Goal: Task Accomplishment & Management: Use online tool/utility

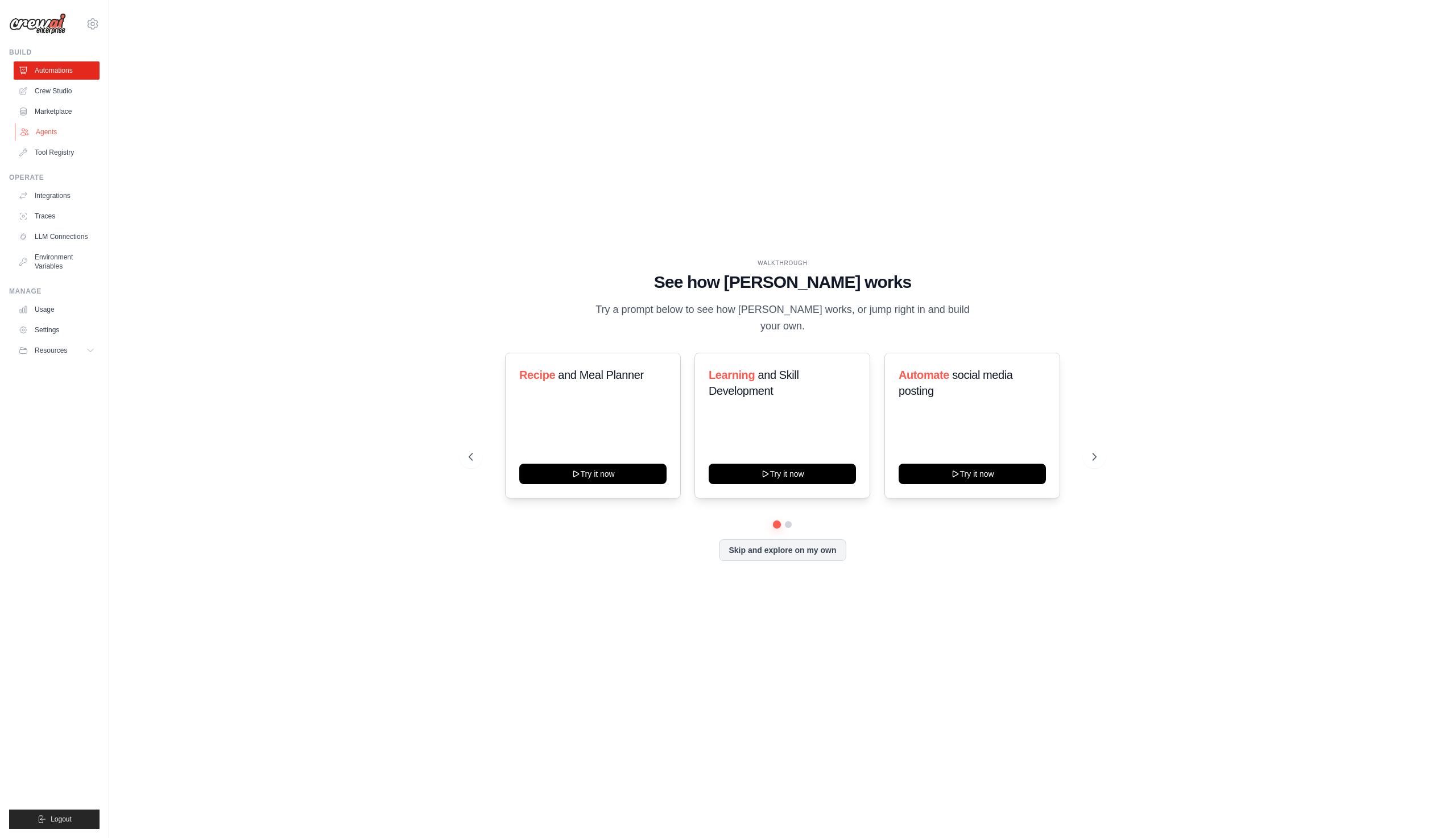
click at [53, 128] on link "Agents" at bounding box center [57, 132] width 86 height 18
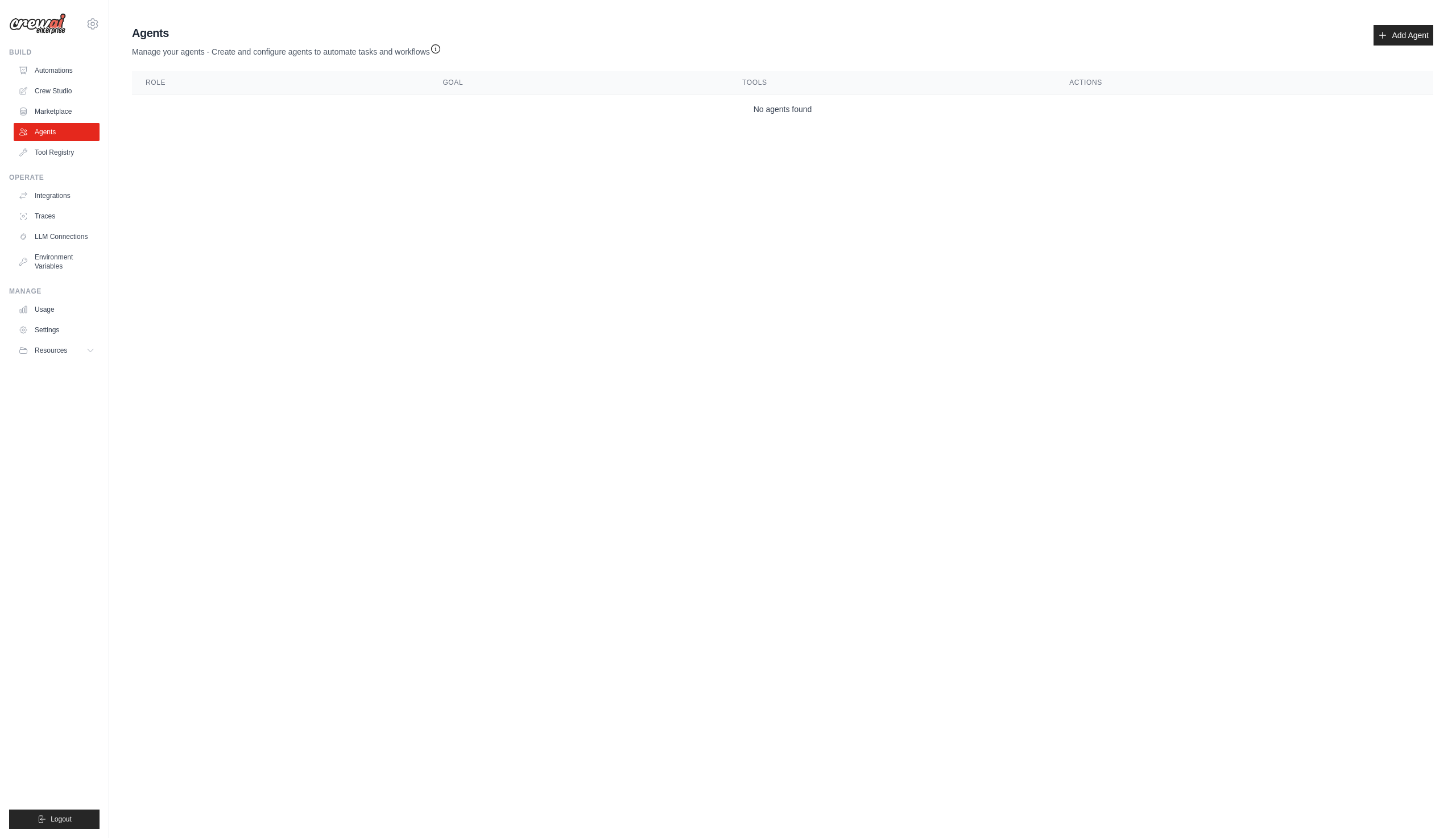
click at [1402, 24] on div "Agents Manage your agents - Create and configure agents to automate tasks and w…" at bounding box center [783, 74] width 1310 height 108
click at [1400, 33] on link "Add Agent" at bounding box center [1403, 35] width 60 height 21
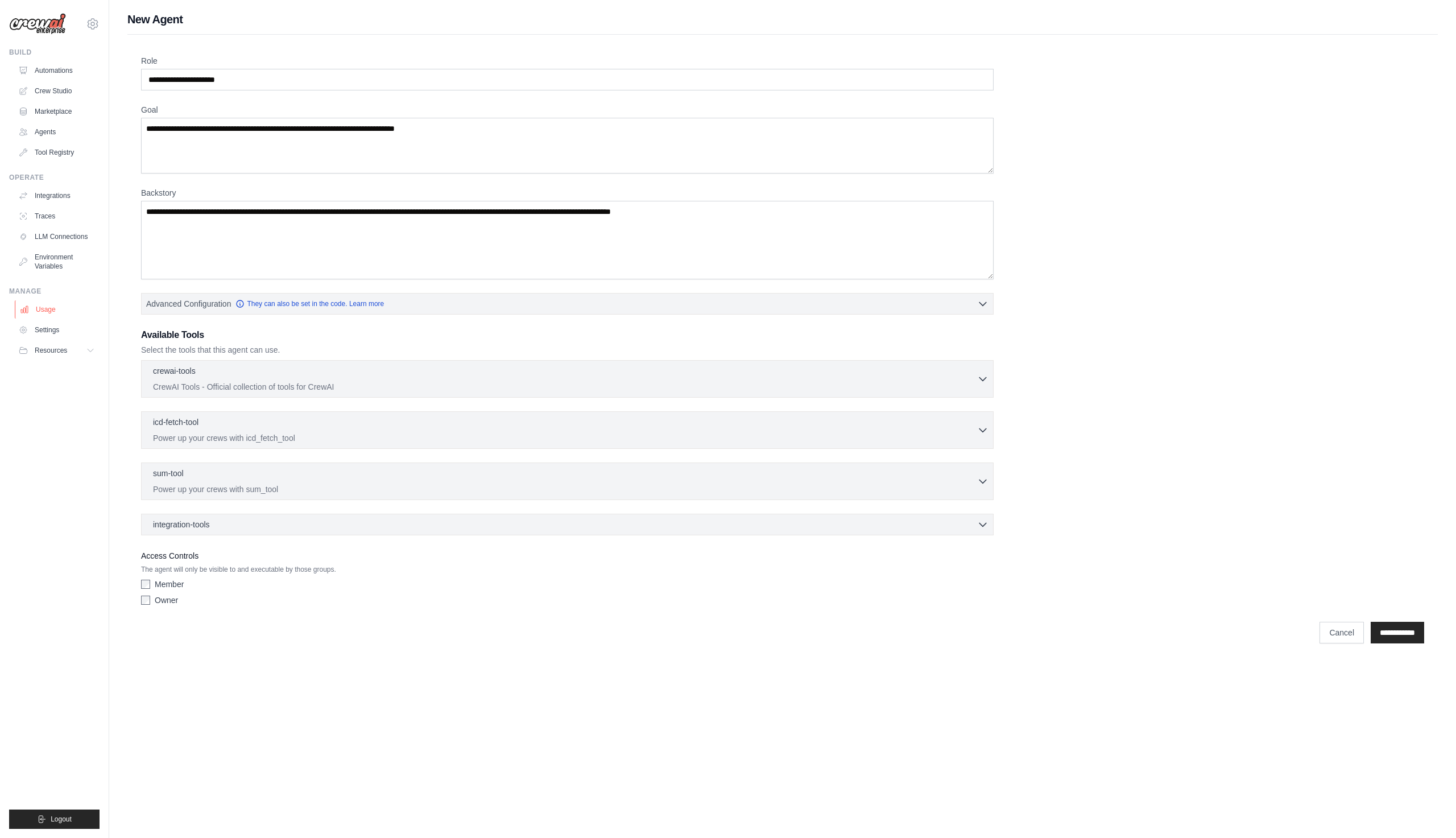
click at [46, 313] on link "Usage" at bounding box center [57, 309] width 86 height 18
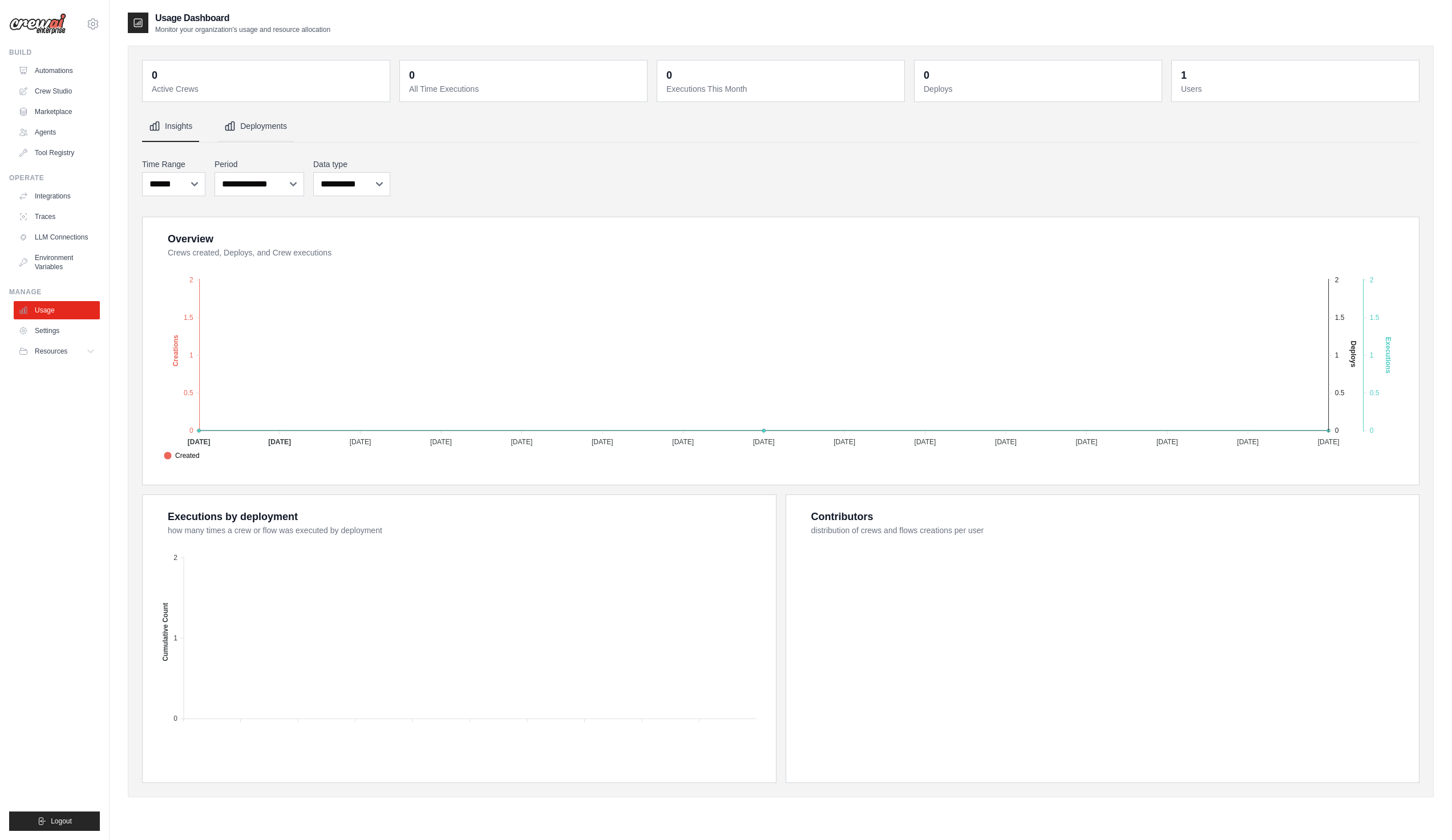
click at [242, 129] on button "Deployments" at bounding box center [255, 126] width 76 height 31
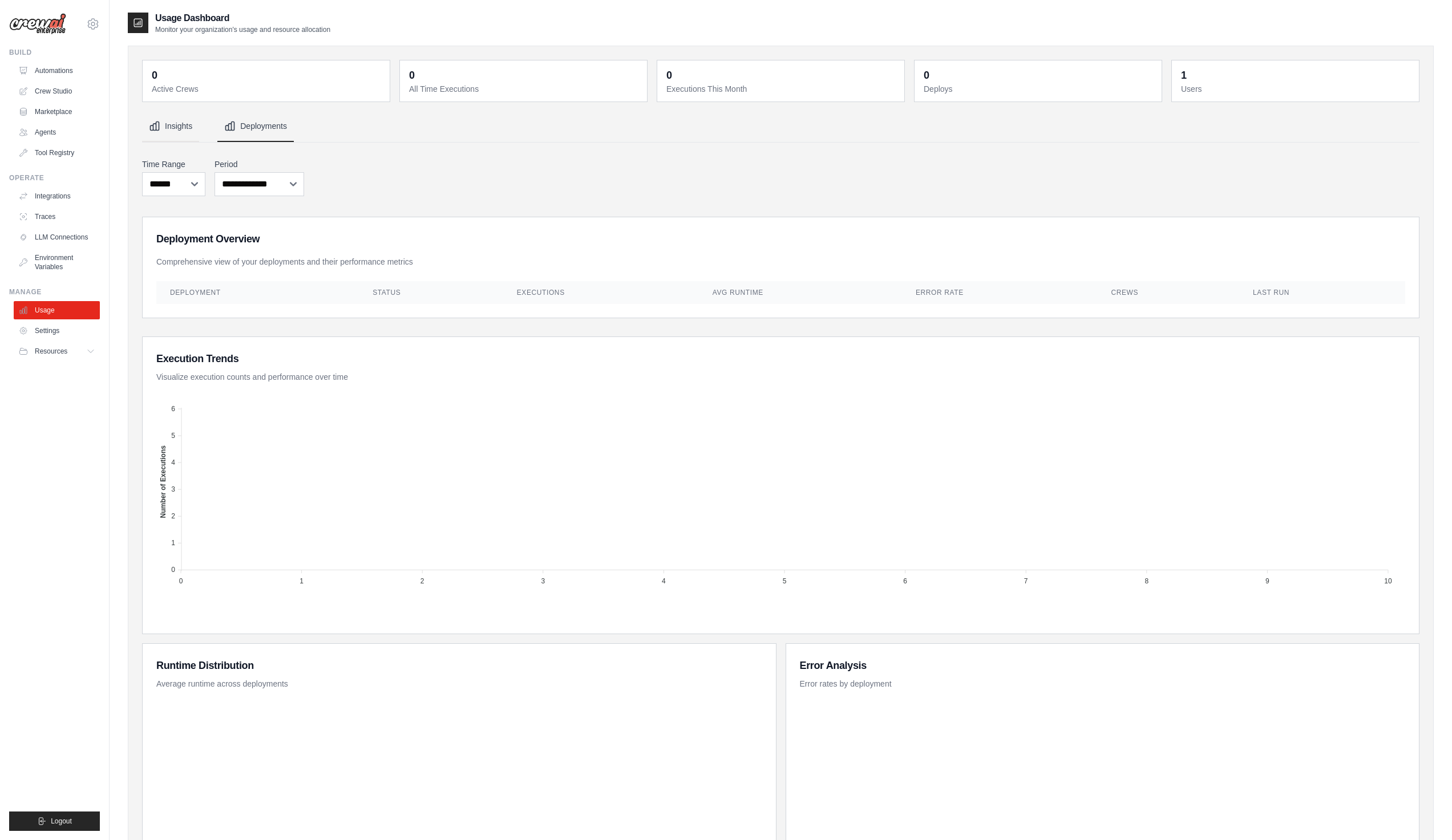
click at [174, 128] on button "Insights" at bounding box center [170, 126] width 57 height 31
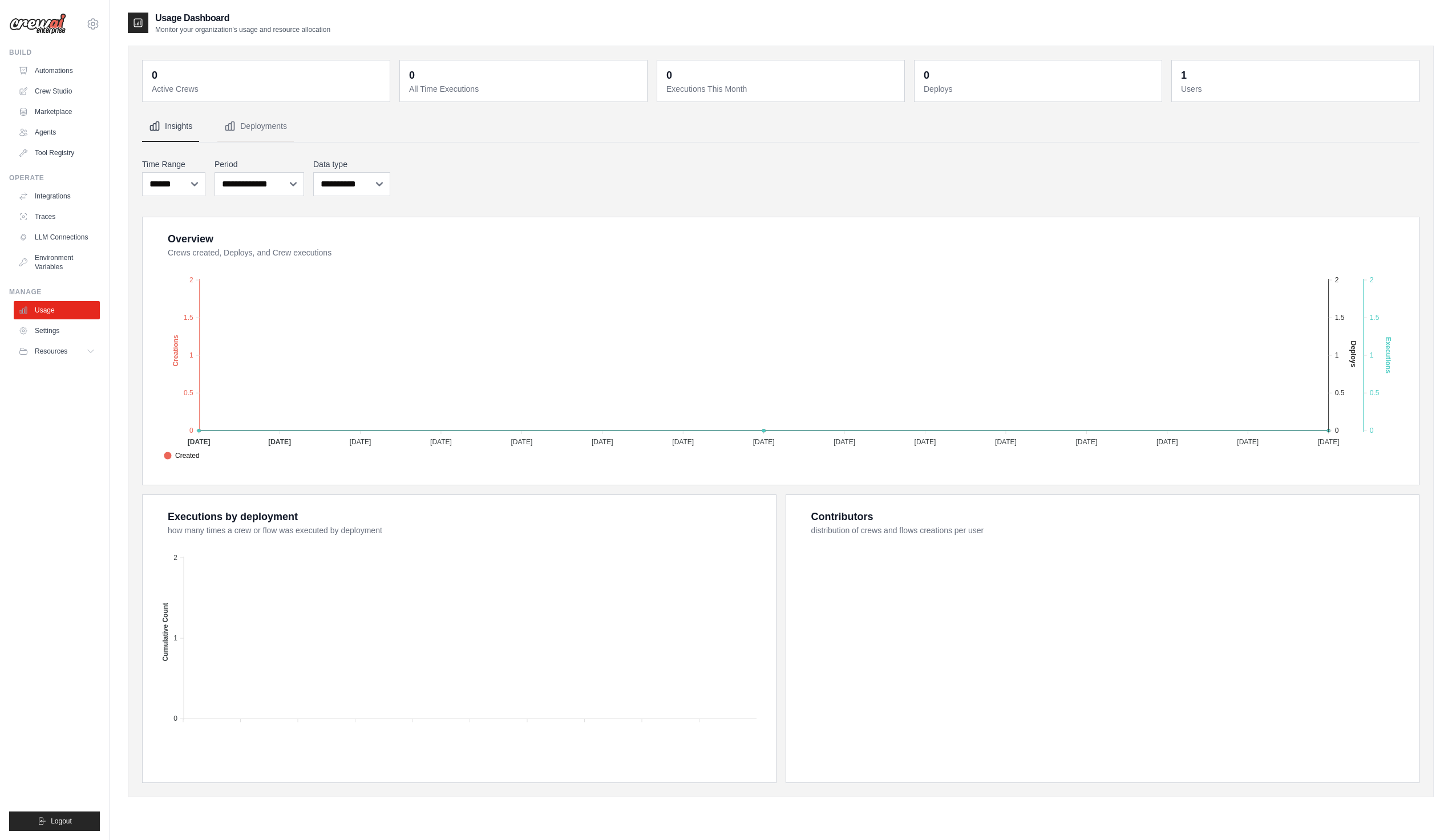
click at [195, 86] on dt "Active Crews" at bounding box center [267, 89] width 231 height 12
click at [390, 93] on div "0 Active Crews 0 All Time Executions 0 Executions This Month 0 Deploys 1 Users" at bounding box center [781, 81] width 1278 height 42
click at [66, 70] on link "Automations" at bounding box center [57, 71] width 86 height 18
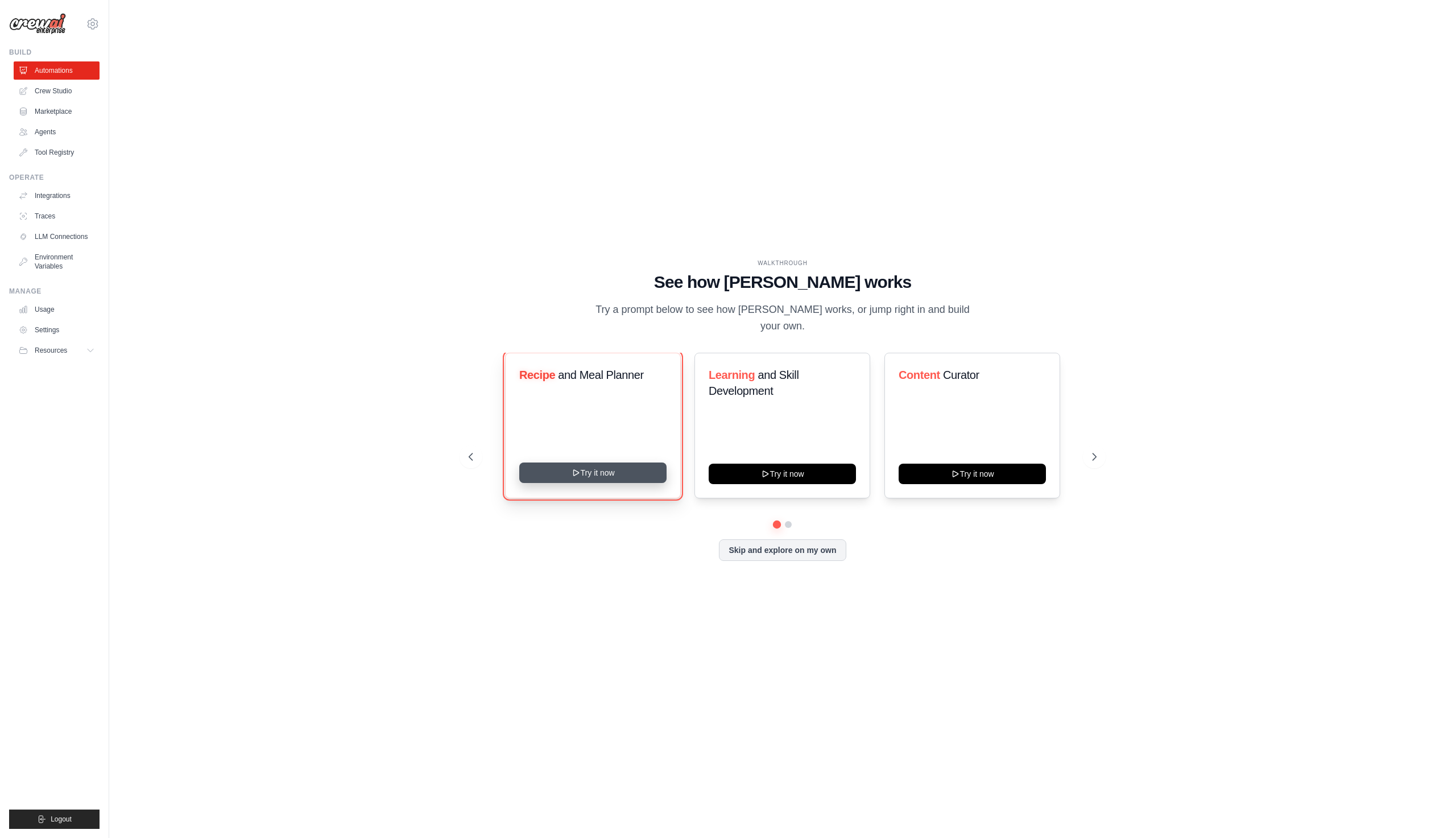
click at [575, 468] on icon at bounding box center [576, 473] width 9 height 9
click at [801, 538] on button "Skip and explore on my own" at bounding box center [782, 549] width 127 height 22
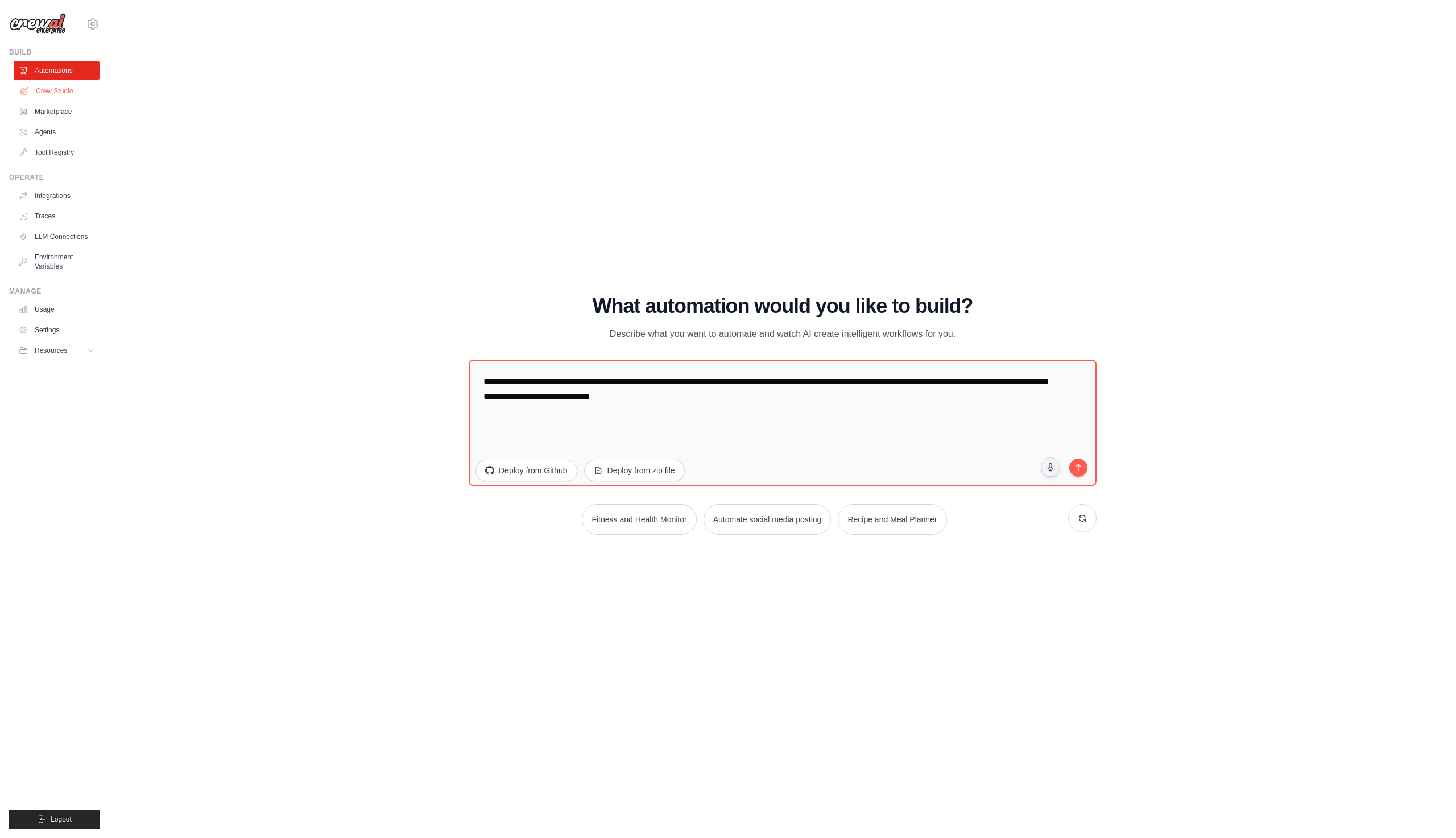
click at [61, 91] on link "Crew Studio" at bounding box center [57, 91] width 86 height 18
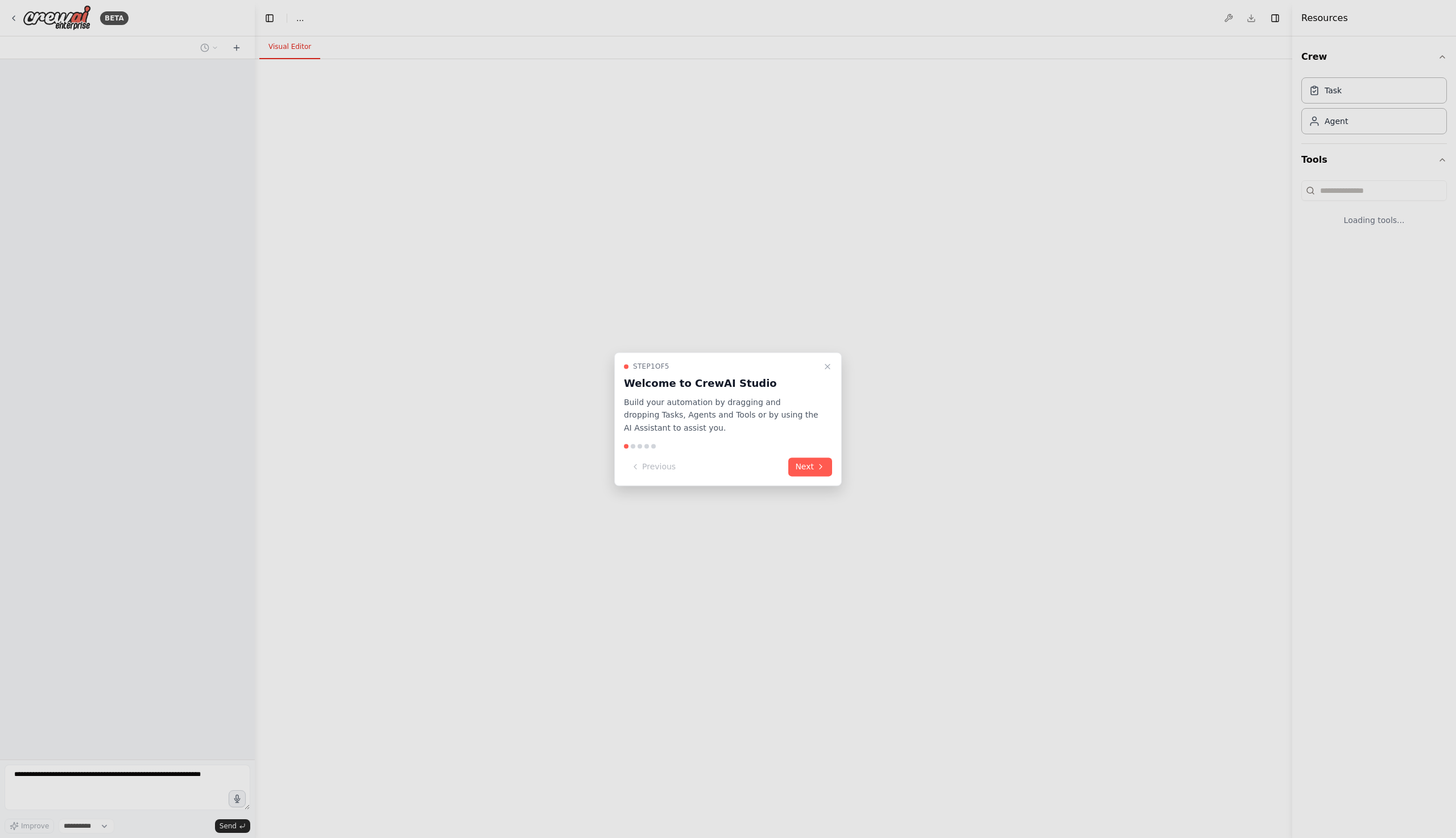
select select "****"
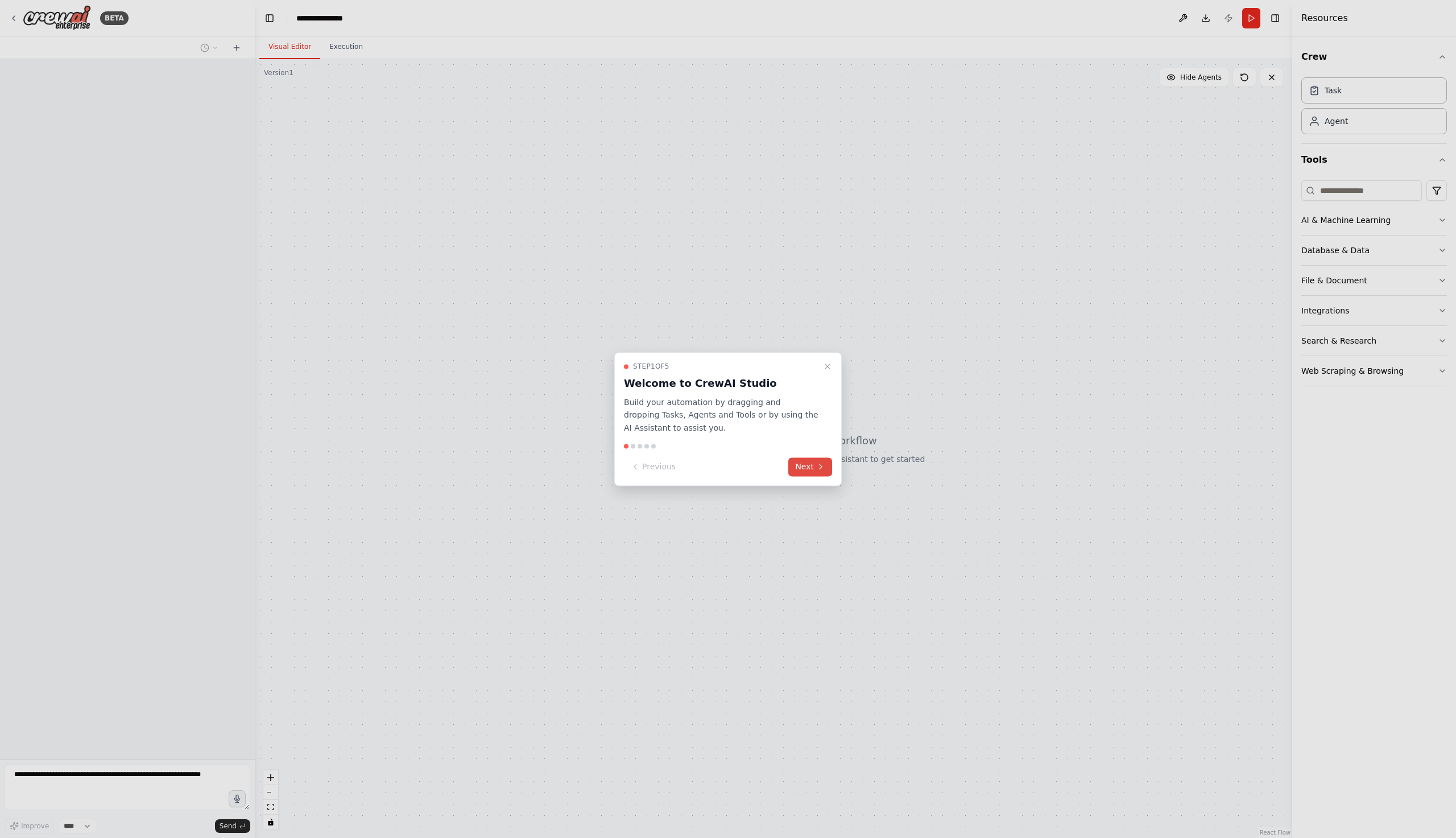
click at [810, 464] on button "Next" at bounding box center [810, 467] width 43 height 19
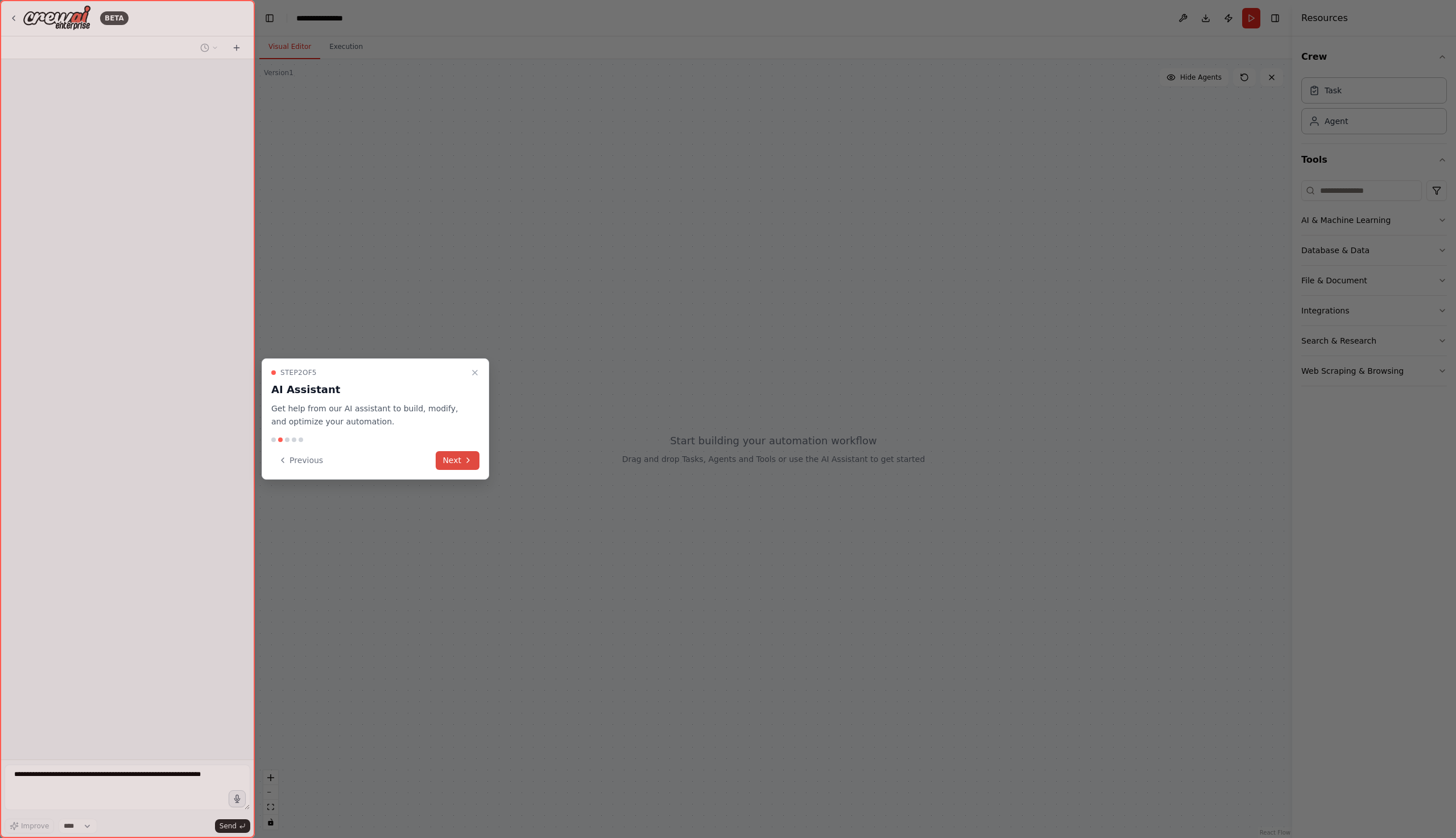
click at [476, 453] on button "Next" at bounding box center [458, 460] width 43 height 19
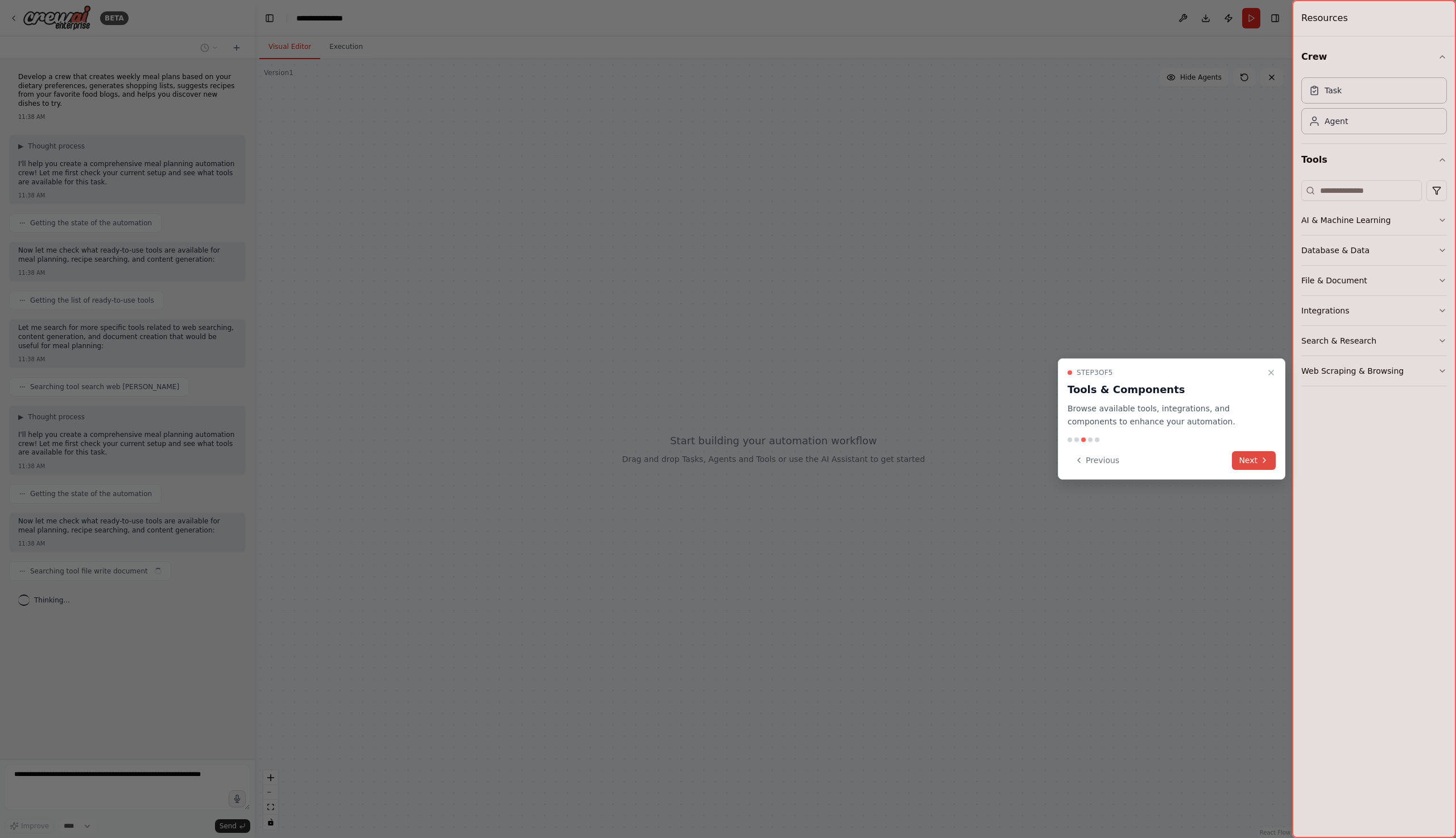
click at [1270, 463] on button "Next" at bounding box center [1254, 460] width 43 height 19
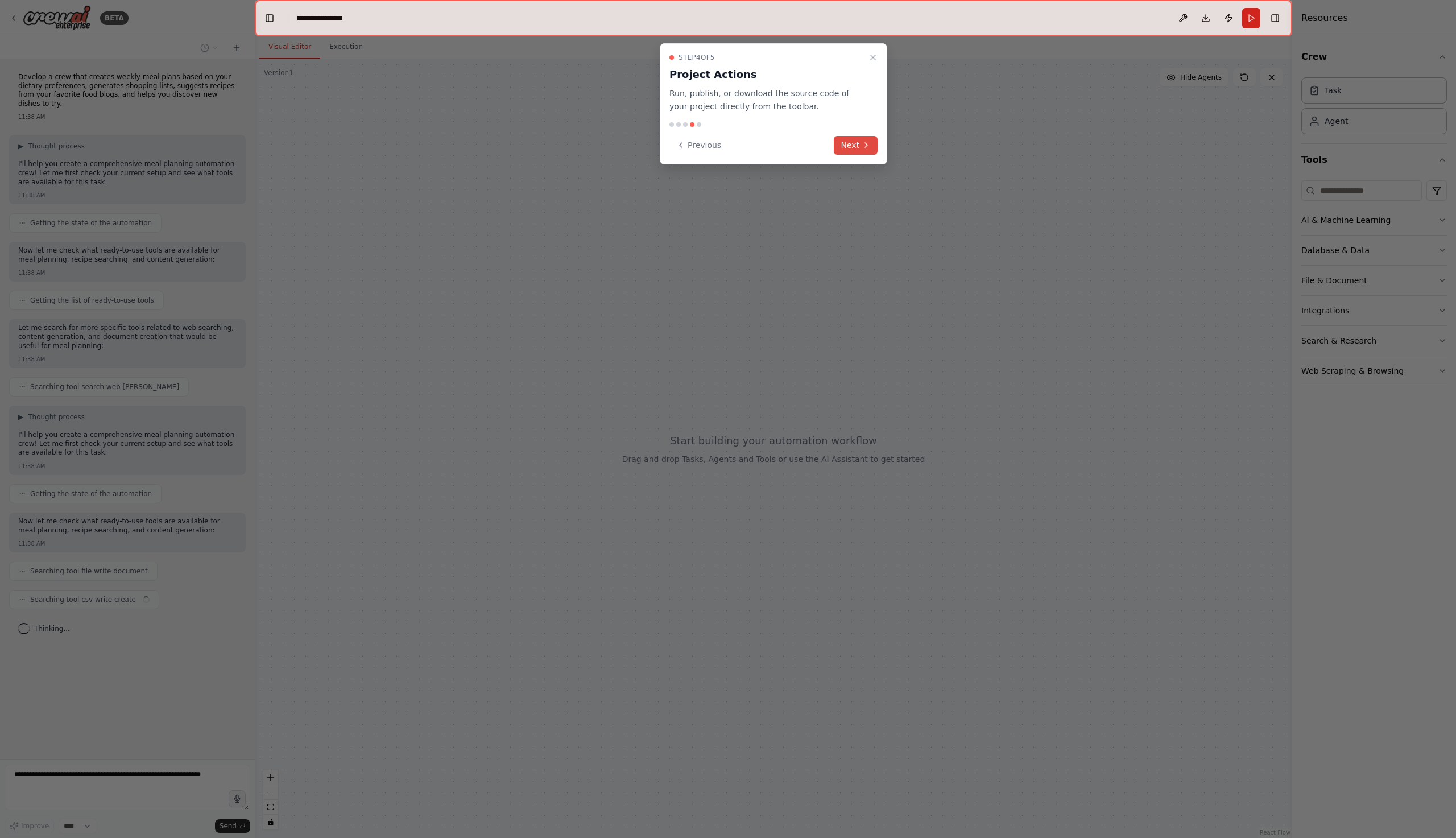
click at [846, 144] on button "Next" at bounding box center [855, 145] width 43 height 19
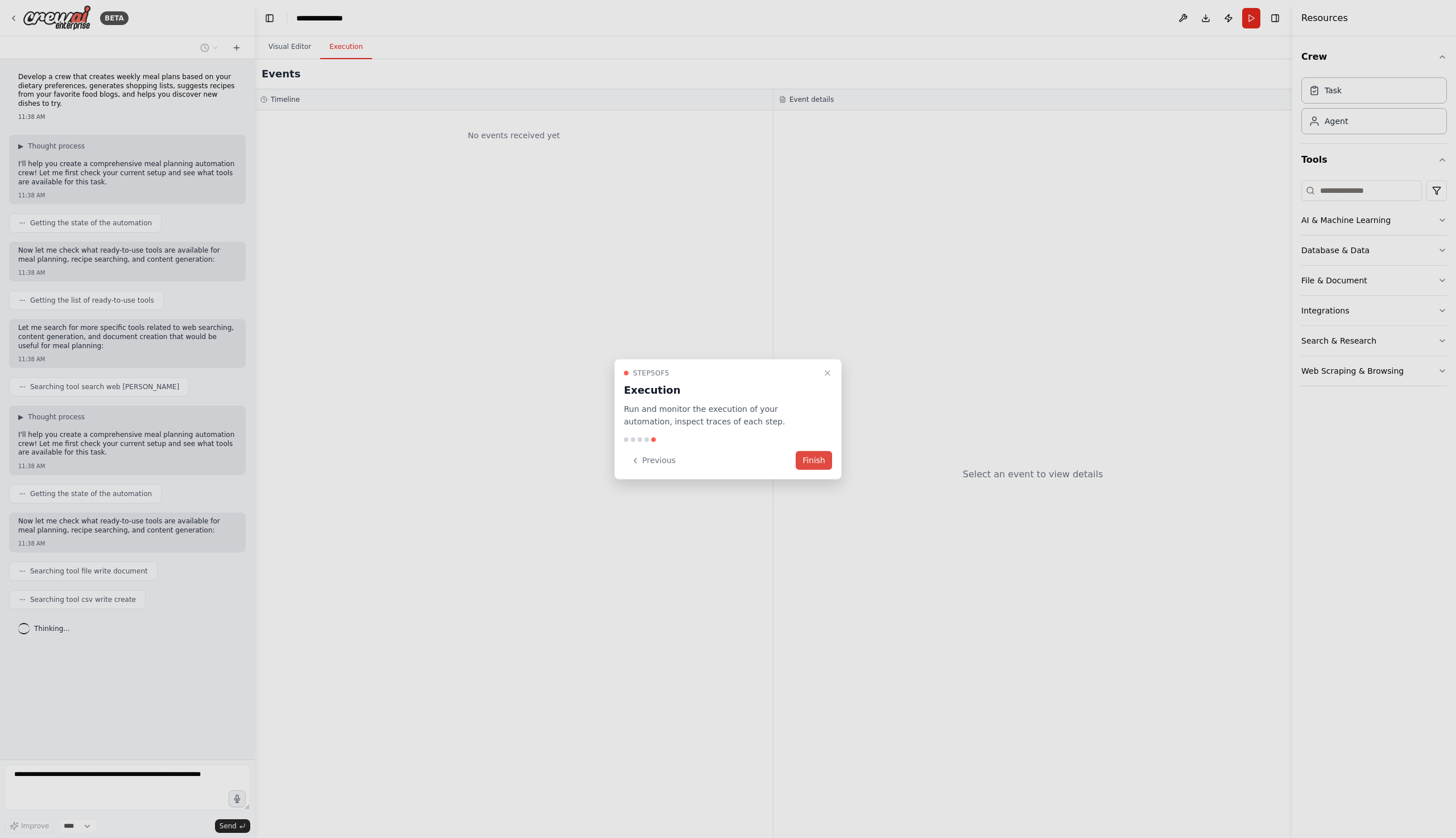
click at [820, 458] on button "Finish" at bounding box center [814, 460] width 36 height 19
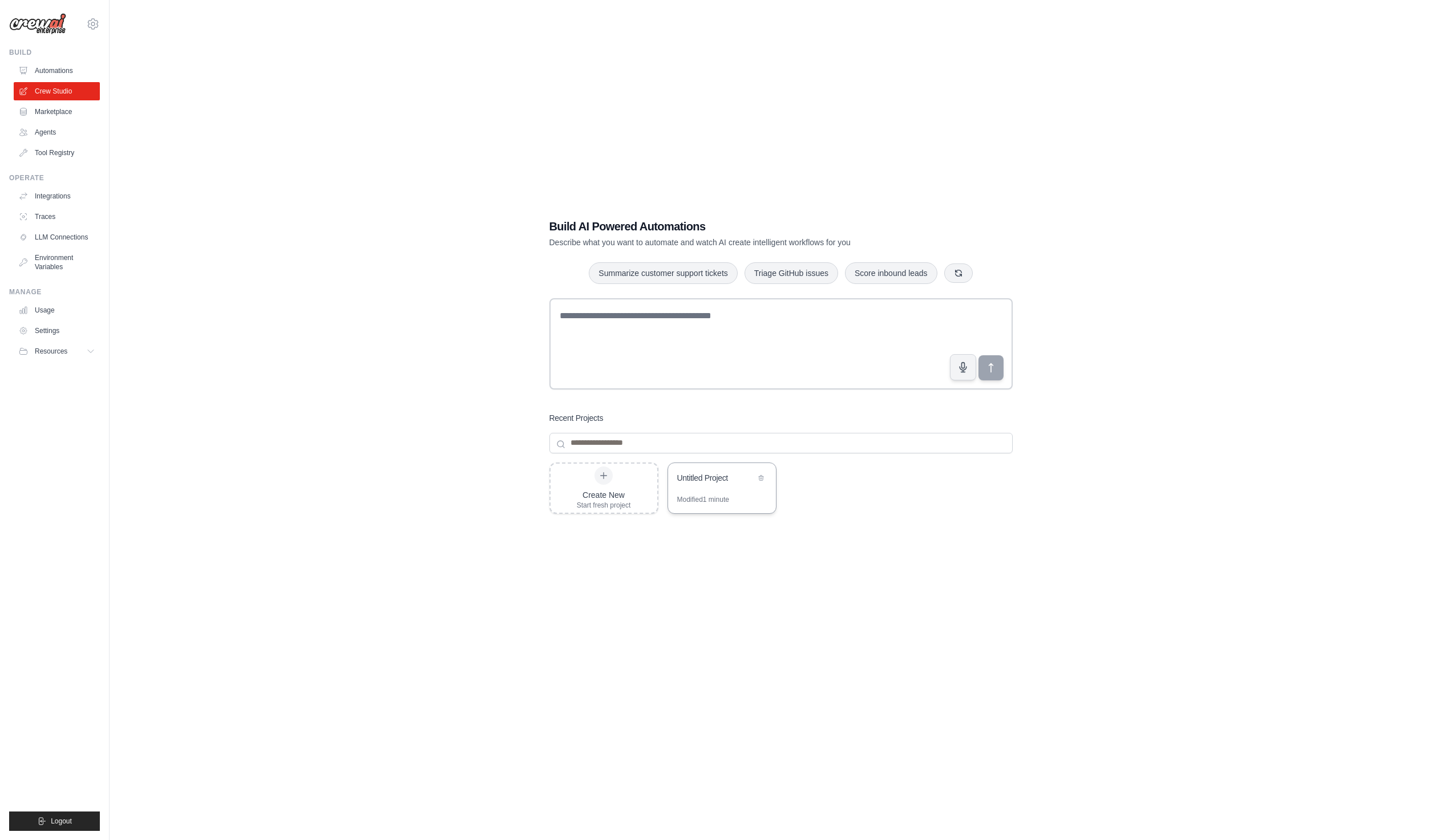
click at [698, 507] on div "Modified 1 minute" at bounding box center [721, 504] width 108 height 18
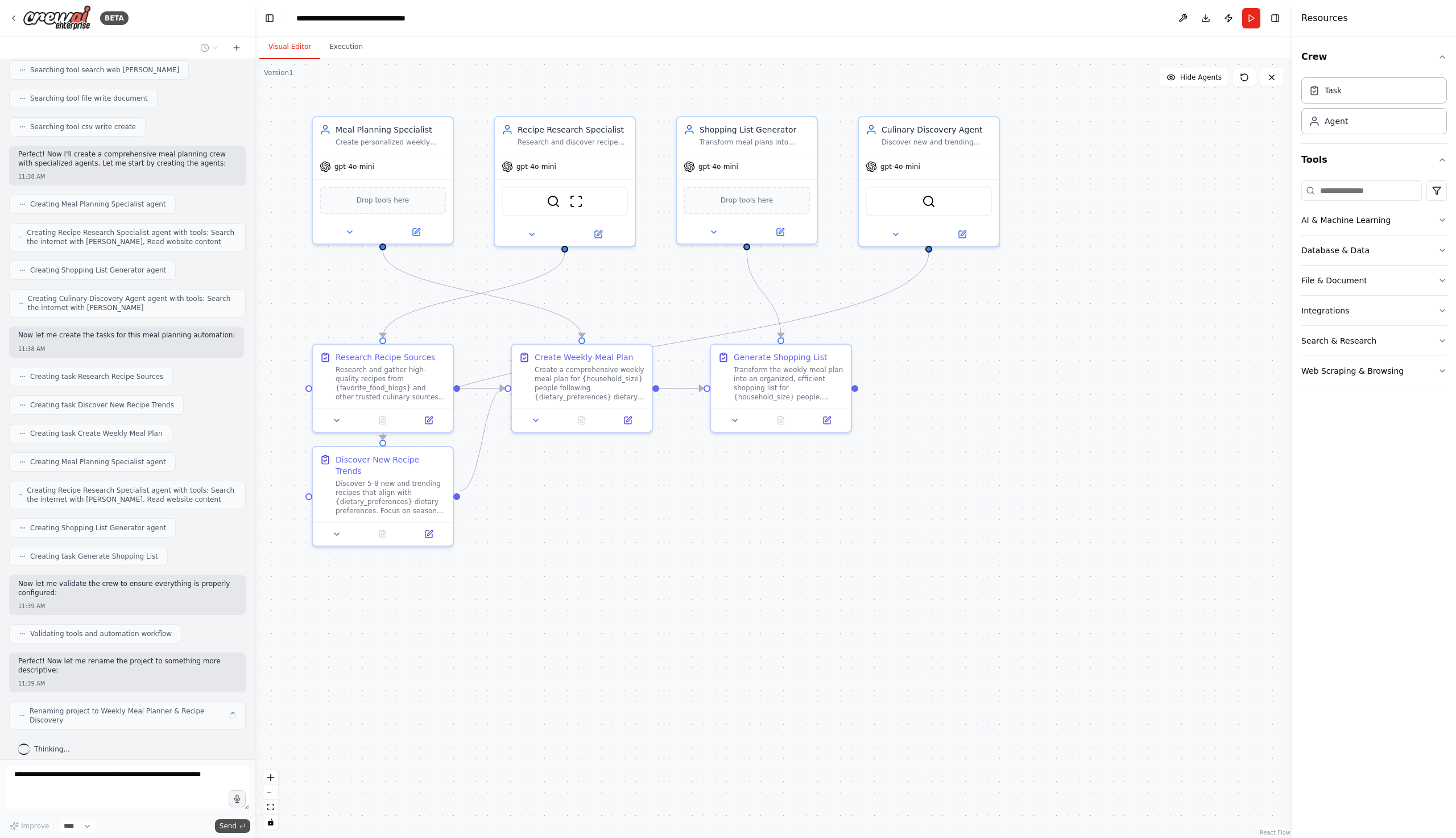
scroll to position [308, 0]
